Goal: Navigation & Orientation: Find specific page/section

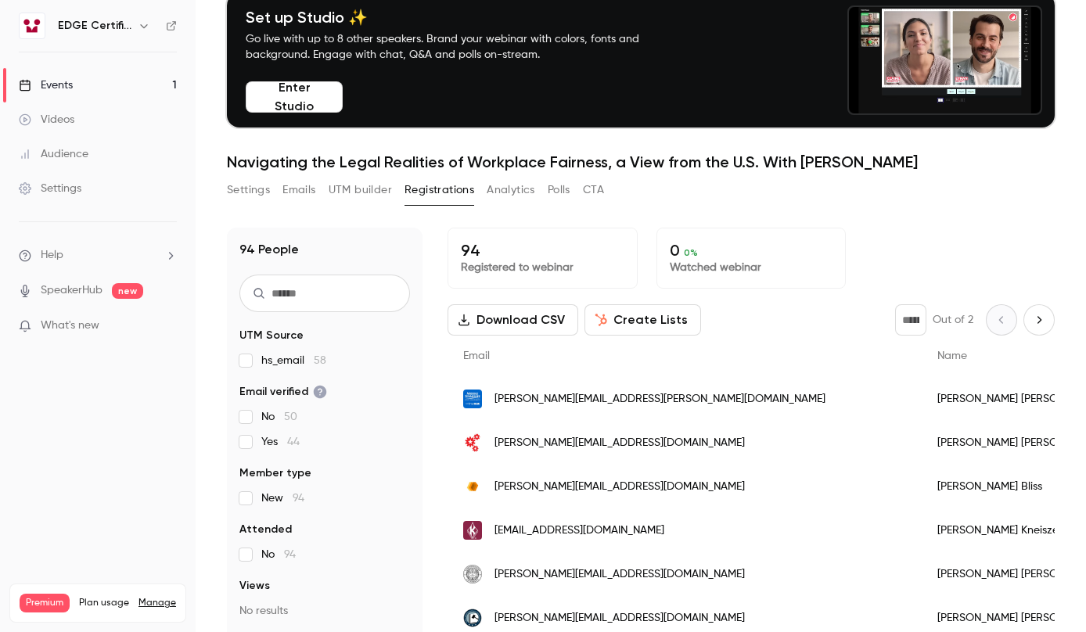
scroll to position [153, 0]
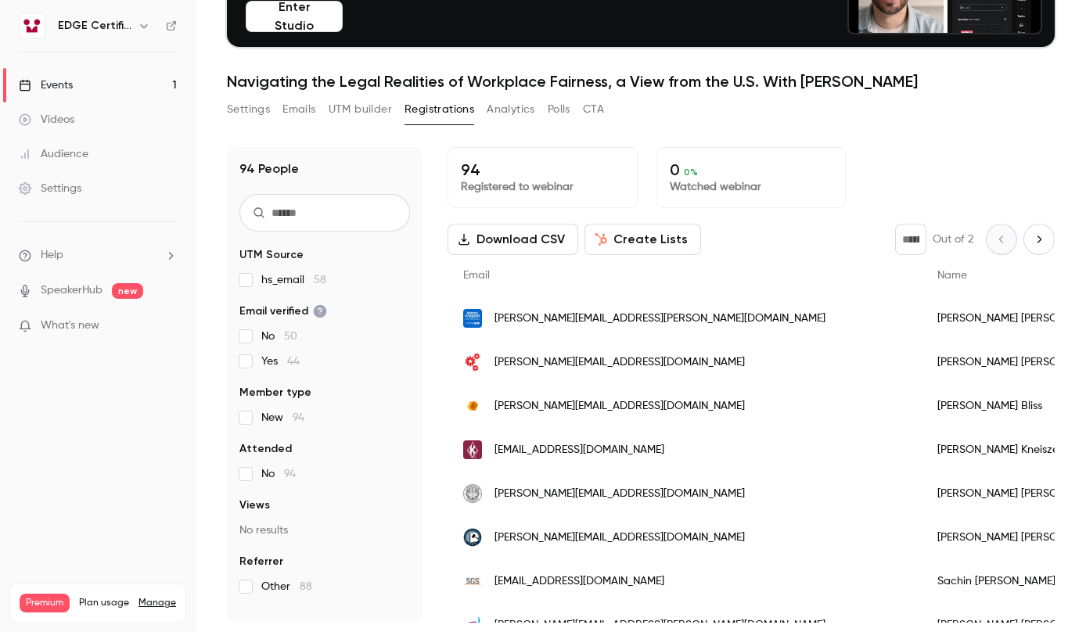
click at [201, 412] on main "Search for videos or events Share Set up Studio ✨ Go live with up to 8 other sp…" at bounding box center [641, 316] width 891 height 632
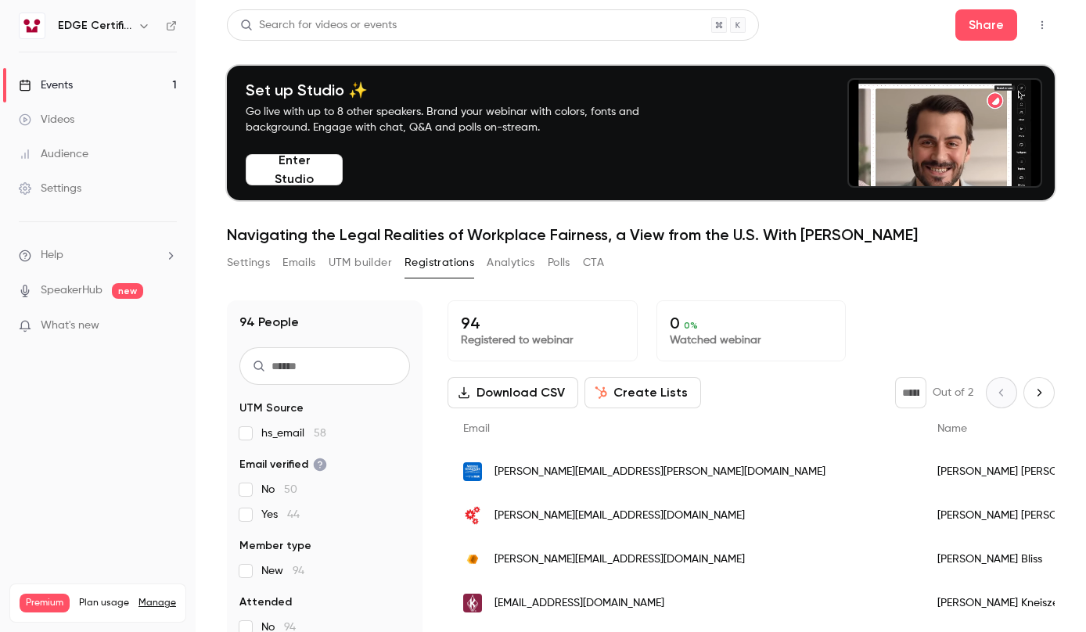
click at [211, 448] on main "Search for videos or events Share Set up Studio ✨ Go live with up to 8 other sp…" at bounding box center [641, 316] width 891 height 632
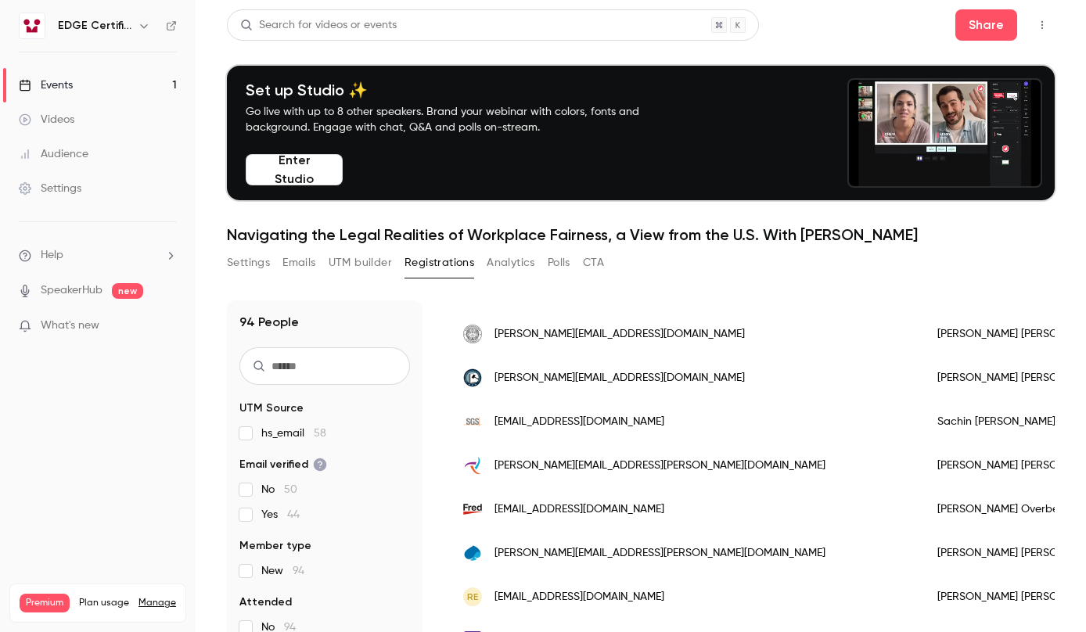
click at [110, 487] on nav "EDGE Certification Events 1 Videos Audience Settings Help SpeakerHub new What's…" at bounding box center [98, 316] width 196 height 632
click at [101, 128] on link "Videos" at bounding box center [98, 120] width 196 height 34
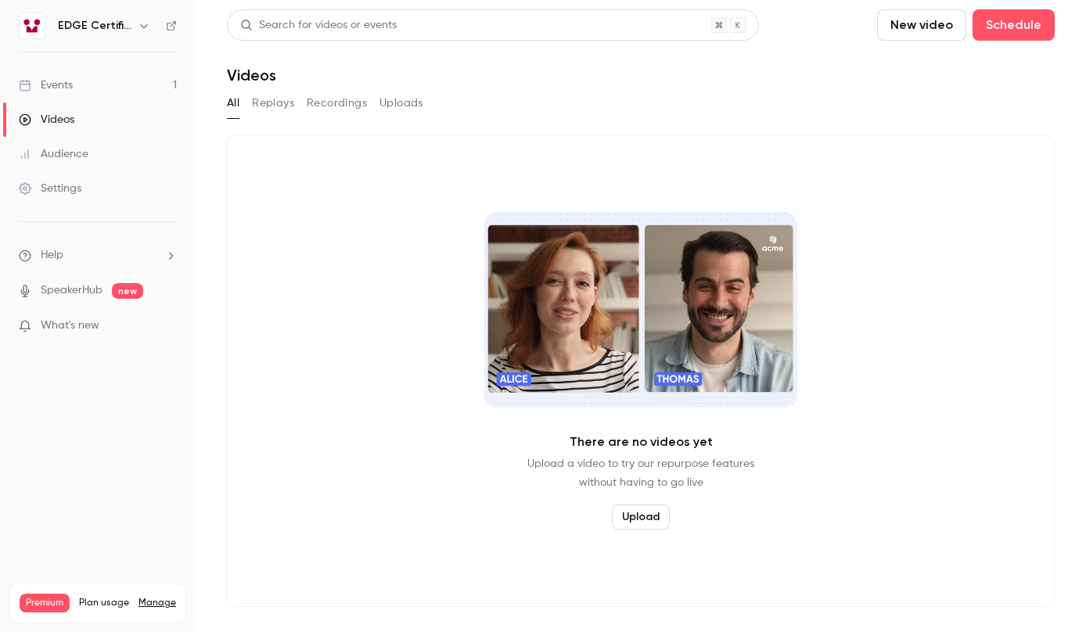
click at [92, 91] on link "Events 1" at bounding box center [98, 85] width 196 height 34
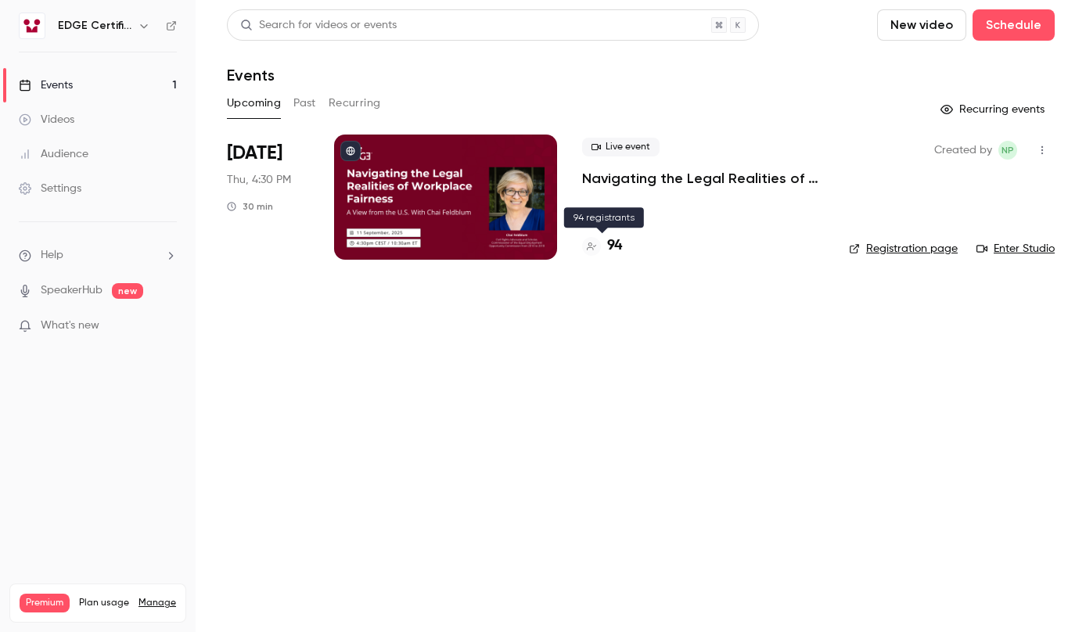
click at [617, 242] on h4 "94" at bounding box center [614, 246] width 15 height 21
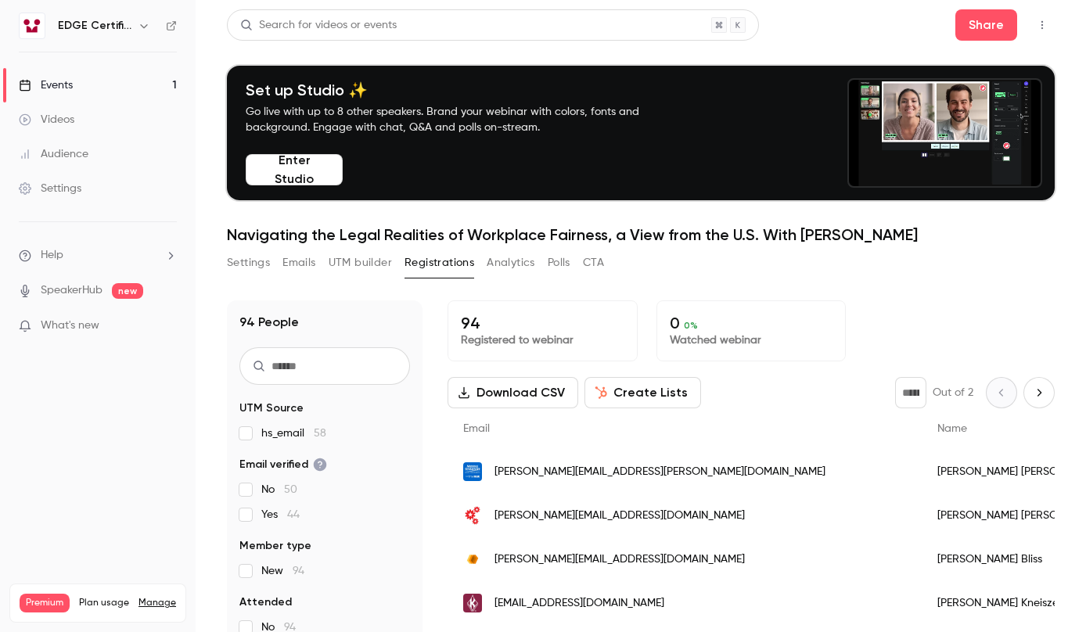
click at [216, 459] on main "Search for videos or events Share Set up Studio ✨ Go live with up to 8 other sp…" at bounding box center [641, 316] width 891 height 632
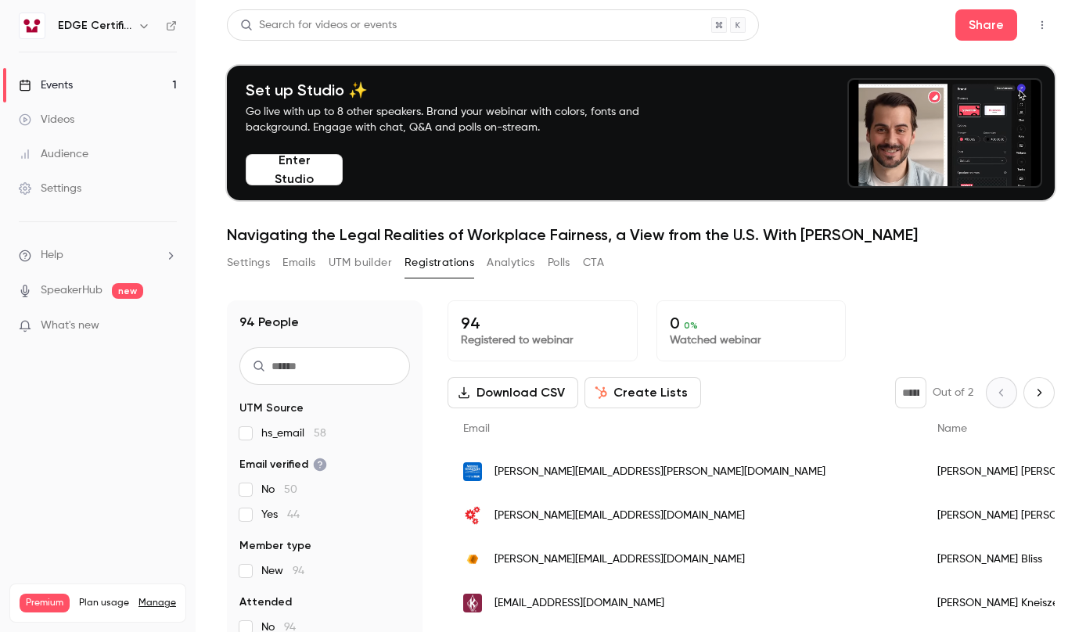
click at [119, 112] on link "Videos" at bounding box center [98, 120] width 196 height 34
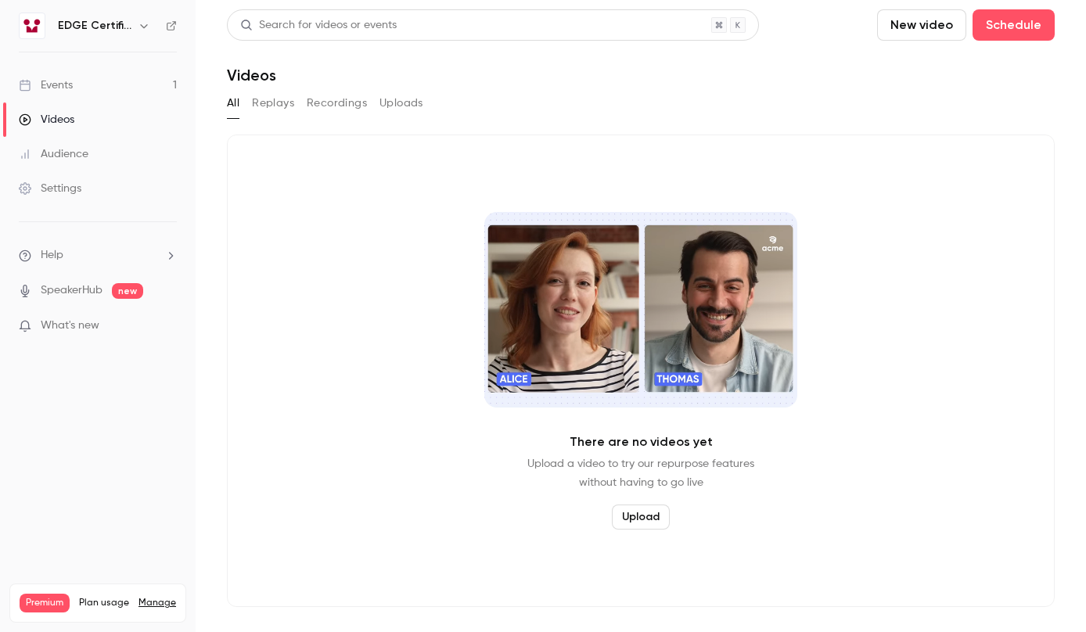
click at [113, 92] on link "Events 1" at bounding box center [98, 85] width 196 height 34
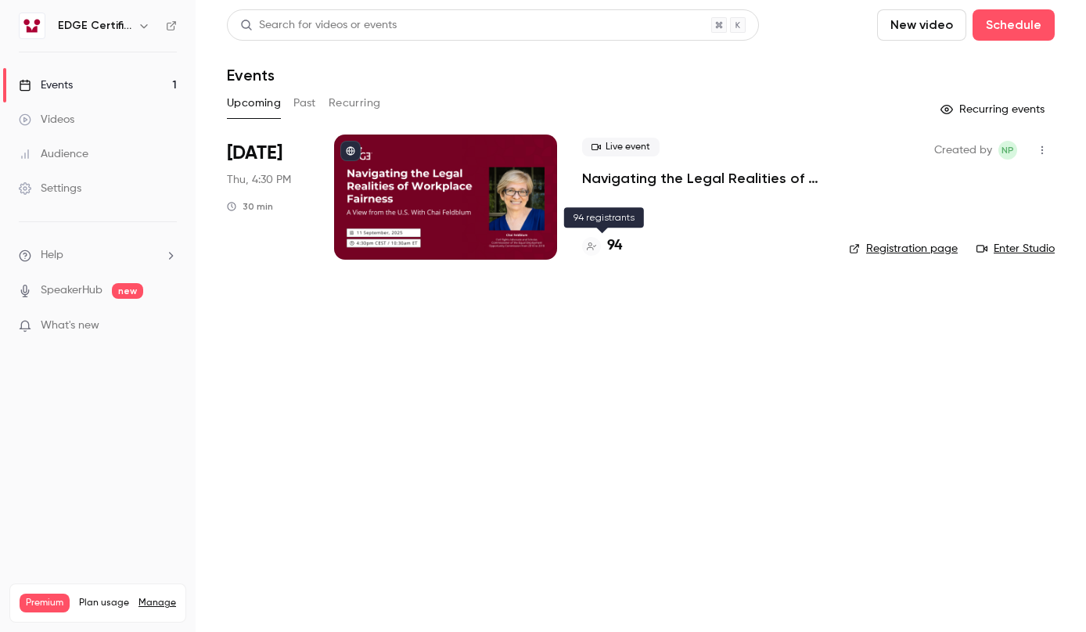
click at [617, 252] on h4 "94" at bounding box center [614, 246] width 15 height 21
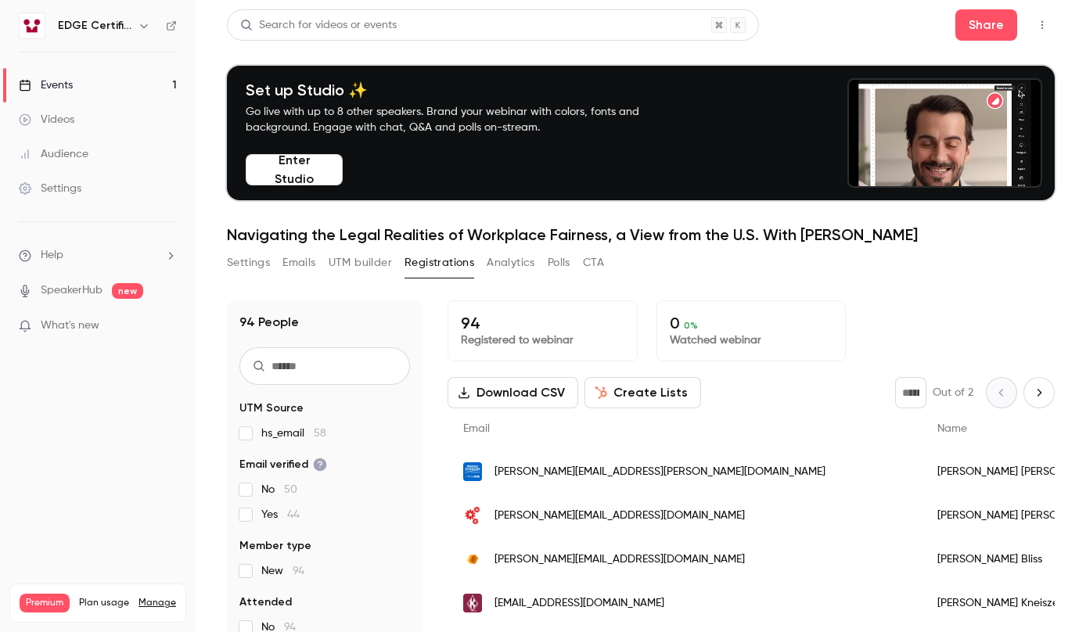
click at [201, 442] on main "Search for videos or events Share Set up Studio ✨ Go live with up to 8 other sp…" at bounding box center [641, 316] width 891 height 632
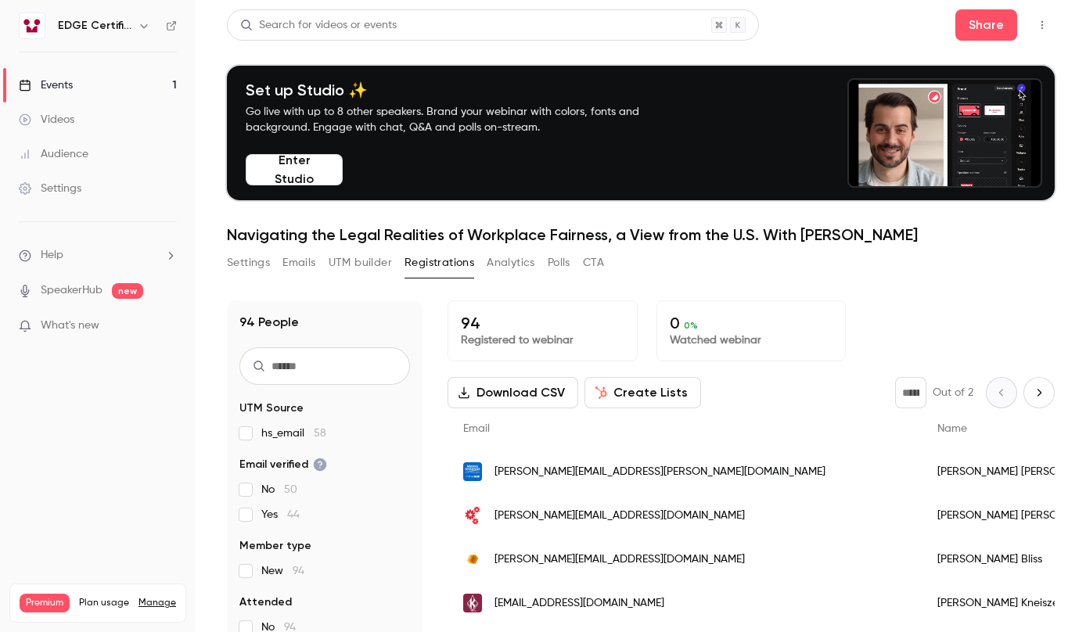
click at [65, 84] on div "Events" at bounding box center [46, 85] width 54 height 16
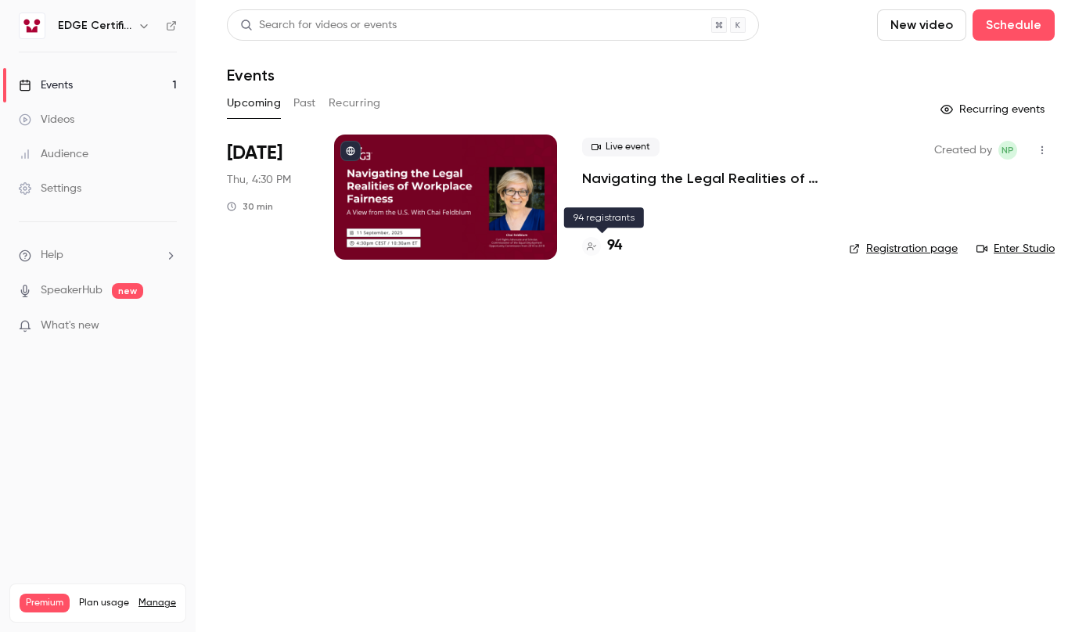
click at [607, 251] on div "94" at bounding box center [602, 246] width 40 height 21
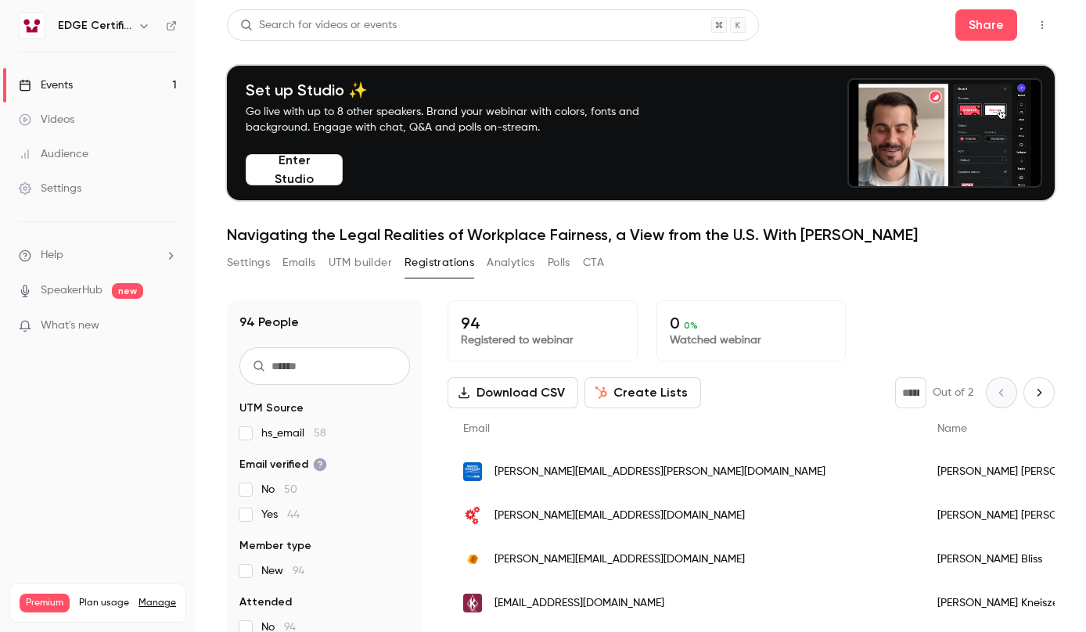
click at [97, 84] on link "Events 1" at bounding box center [98, 85] width 196 height 34
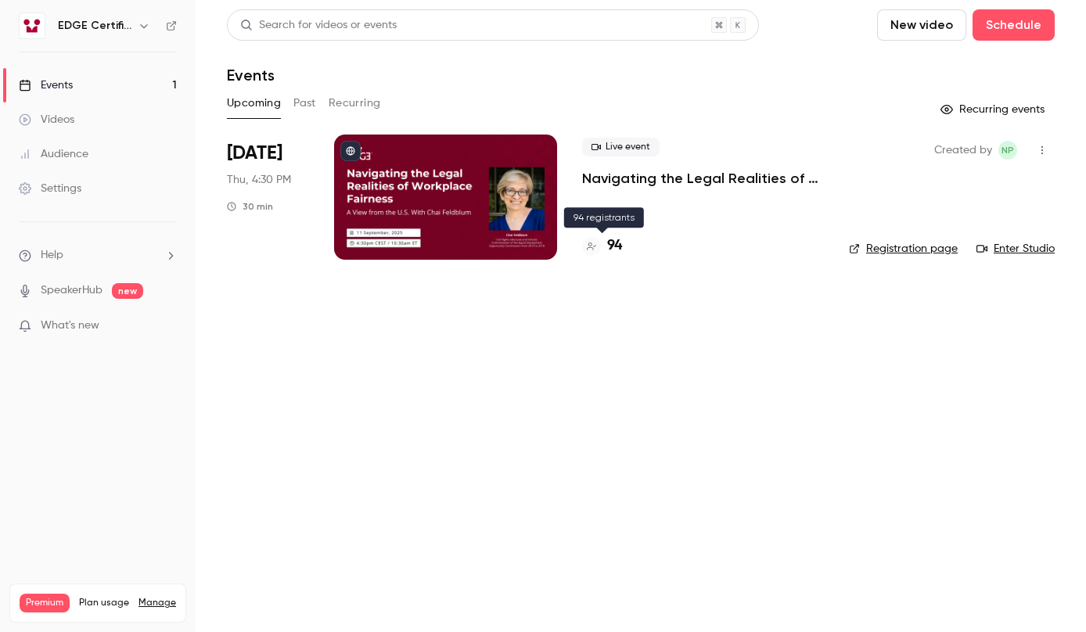
click at [610, 251] on h4 "94" at bounding box center [614, 246] width 15 height 21
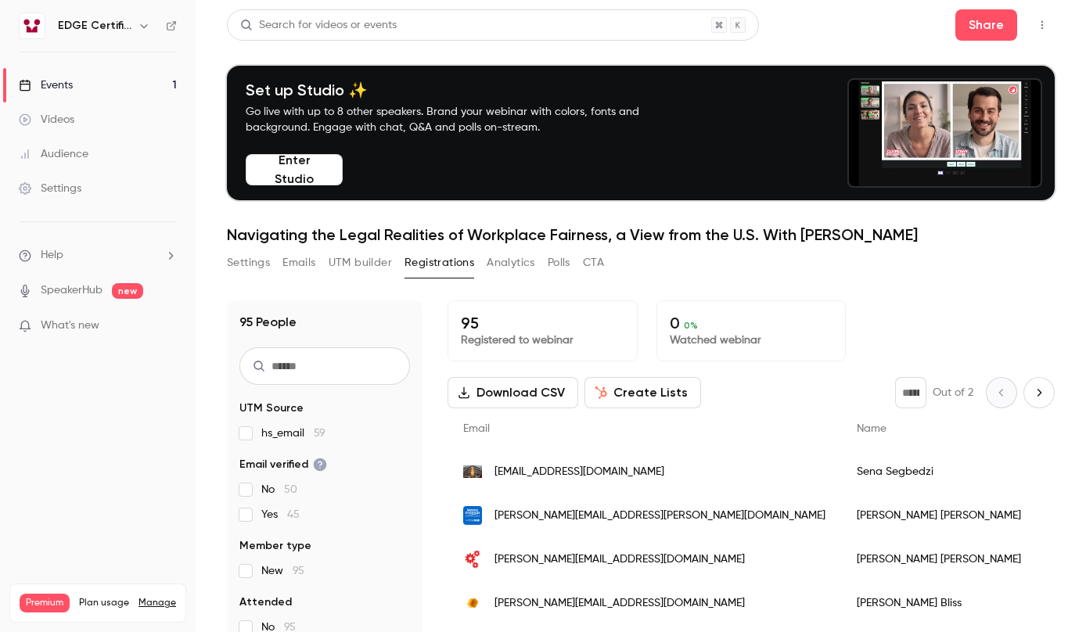
scroll to position [153, 0]
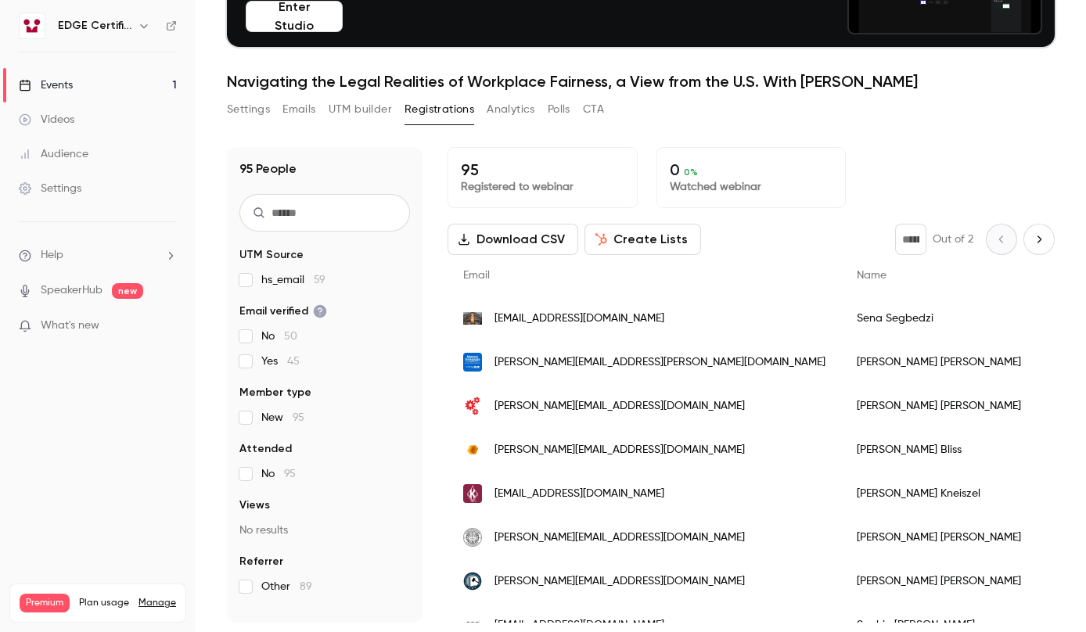
click at [0, 188] on html "EDGE Certification Events 1 Videos Audience Settings Help SpeakerHub new What's…" at bounding box center [543, 377] width 1086 height 755
click at [100, 87] on link "Events 1" at bounding box center [98, 85] width 196 height 34
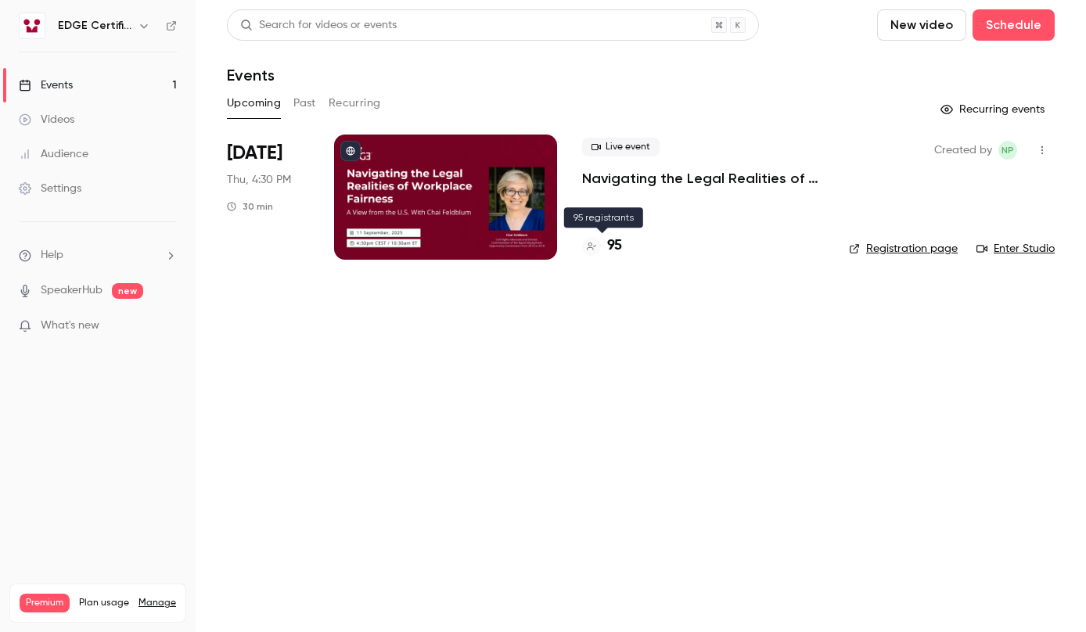
click at [617, 245] on h4 "95" at bounding box center [614, 246] width 15 height 21
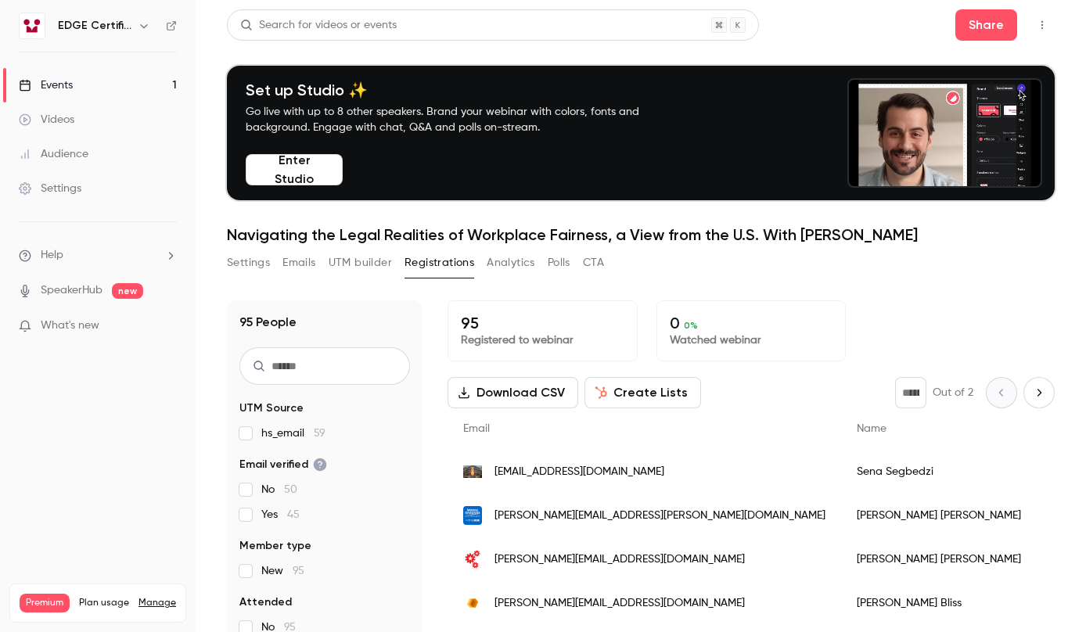
click at [253, 69] on div "Set up Studio ✨ Go live with up to 8 other speakers. Brand your webinar with co…" at bounding box center [641, 133] width 828 height 135
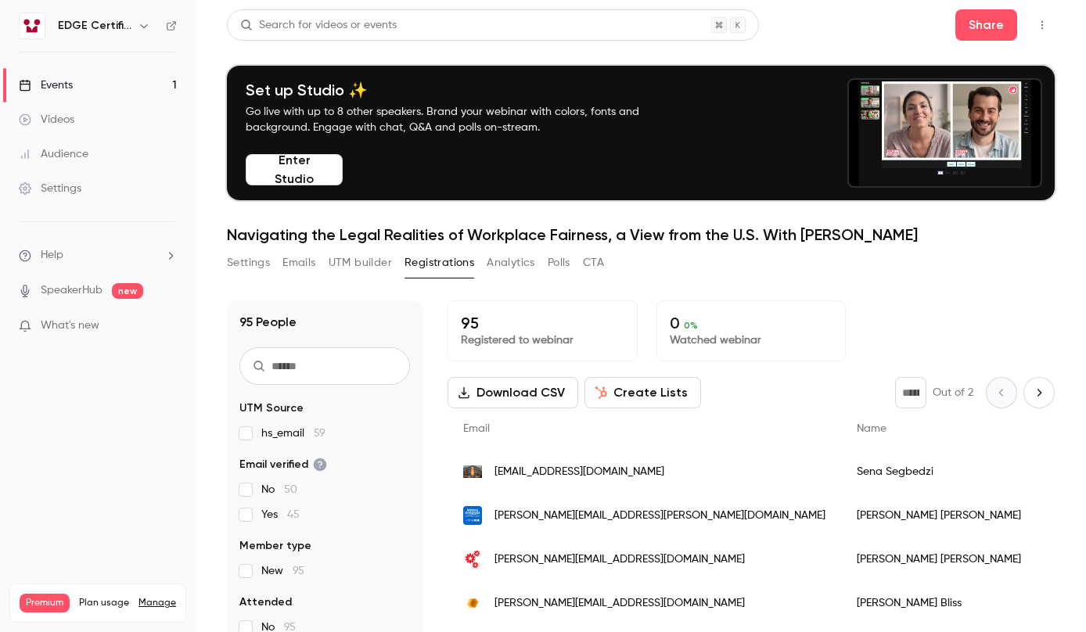
scroll to position [153, 0]
